Goal: Check status: Check status

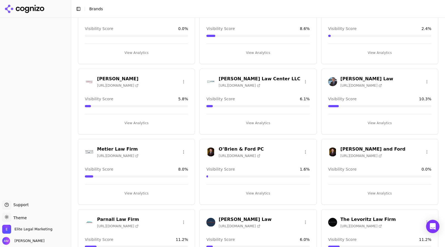
scroll to position [331, 0]
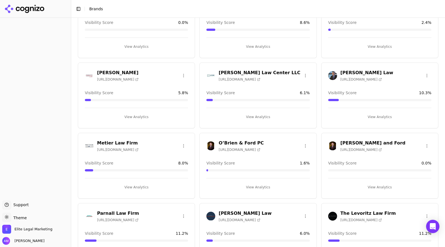
click at [121, 146] on div "Metier Law Firm [URL][DOMAIN_NAME]" at bounding box center [117, 146] width 41 height 12
click at [141, 188] on button "View Analytics" at bounding box center [136, 187] width 103 height 9
